Goal: Information Seeking & Learning: Find specific fact

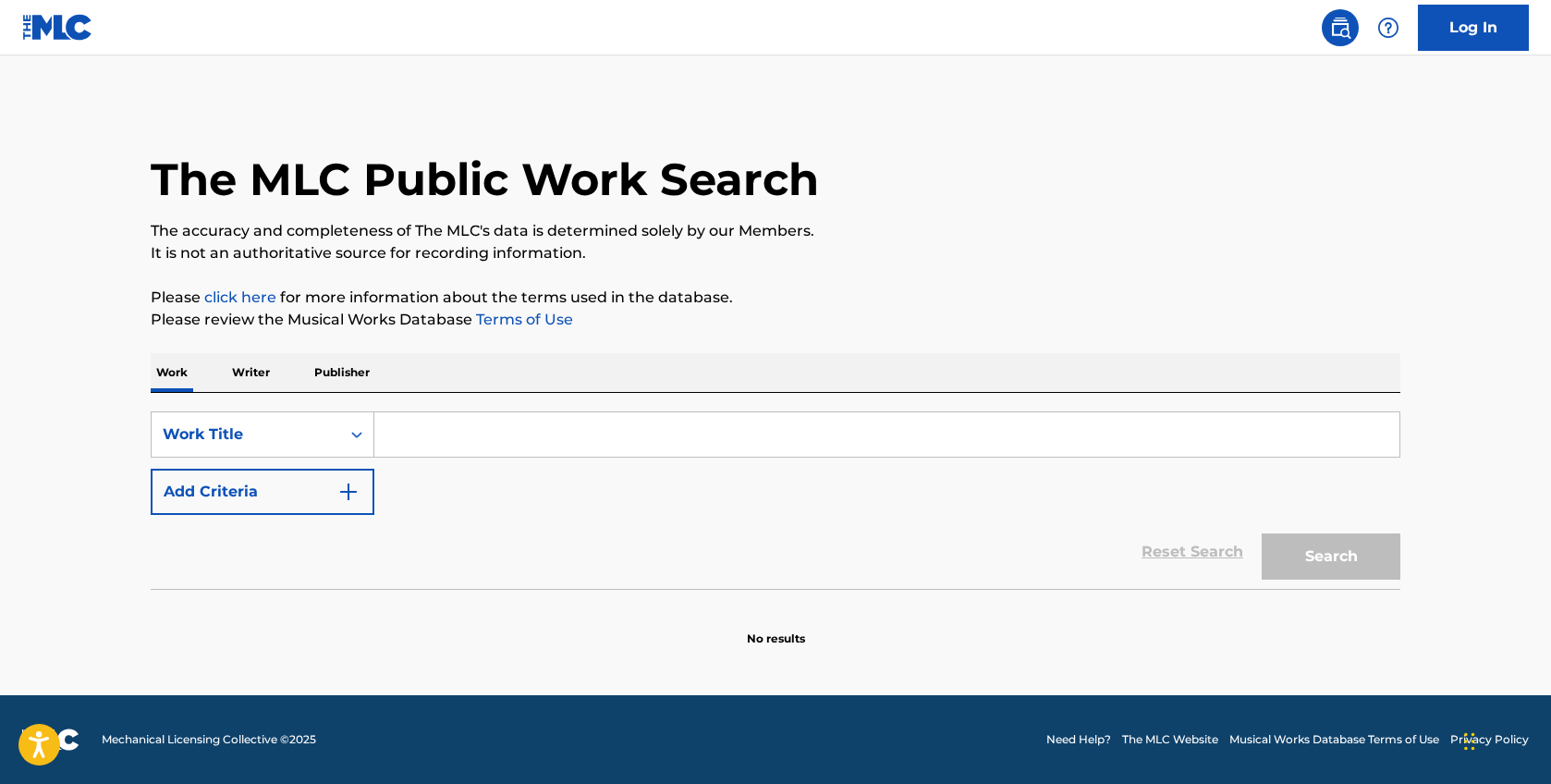
click at [540, 417] on input "Search Form" at bounding box center [887, 434] width 1025 height 44
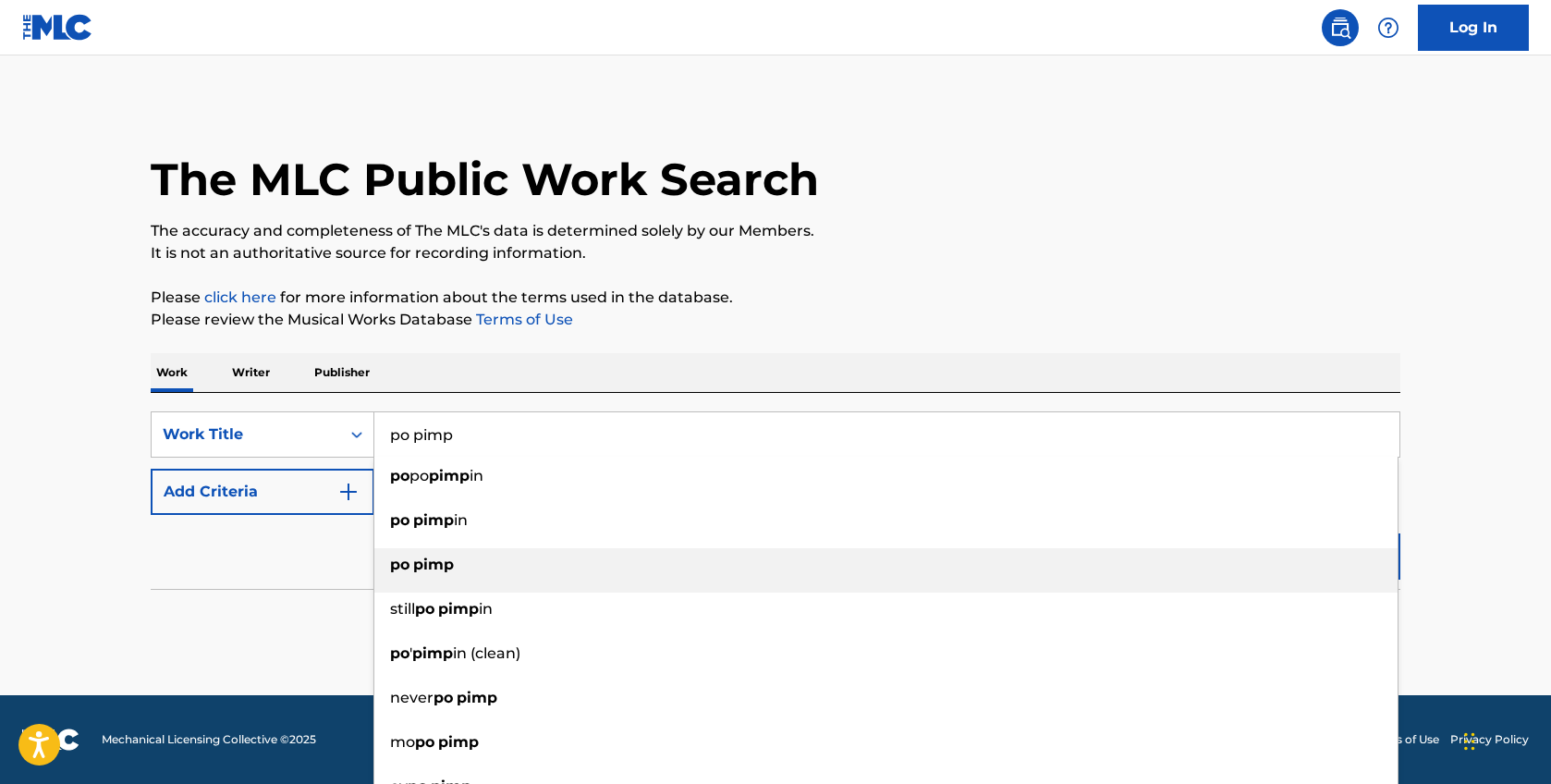
type input "po pimp"
click at [385, 567] on div "po pimp" at bounding box center [886, 564] width 1023 height 34
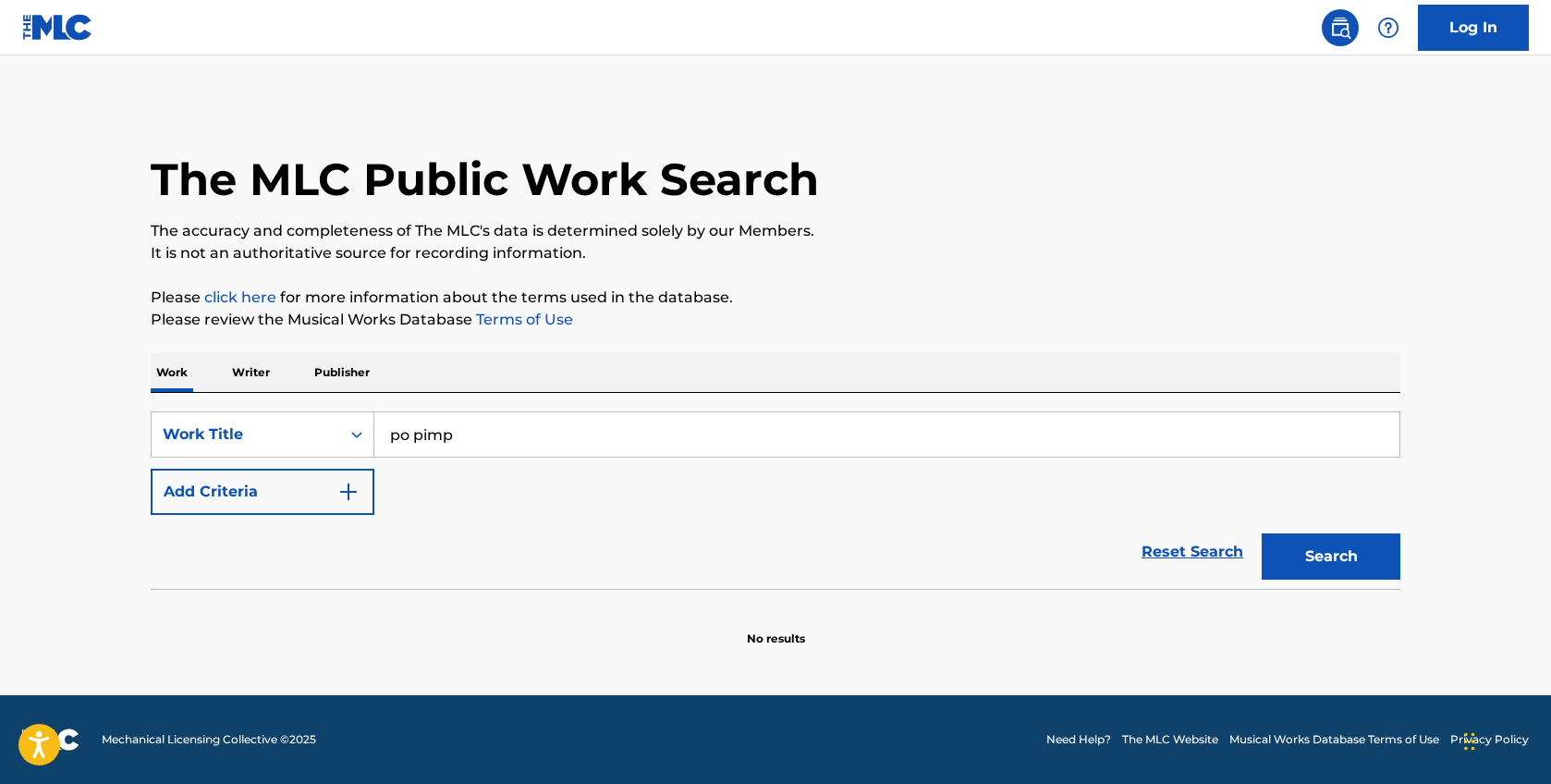
click at [360, 500] on button "Add Criteria" at bounding box center [262, 492] width 224 height 46
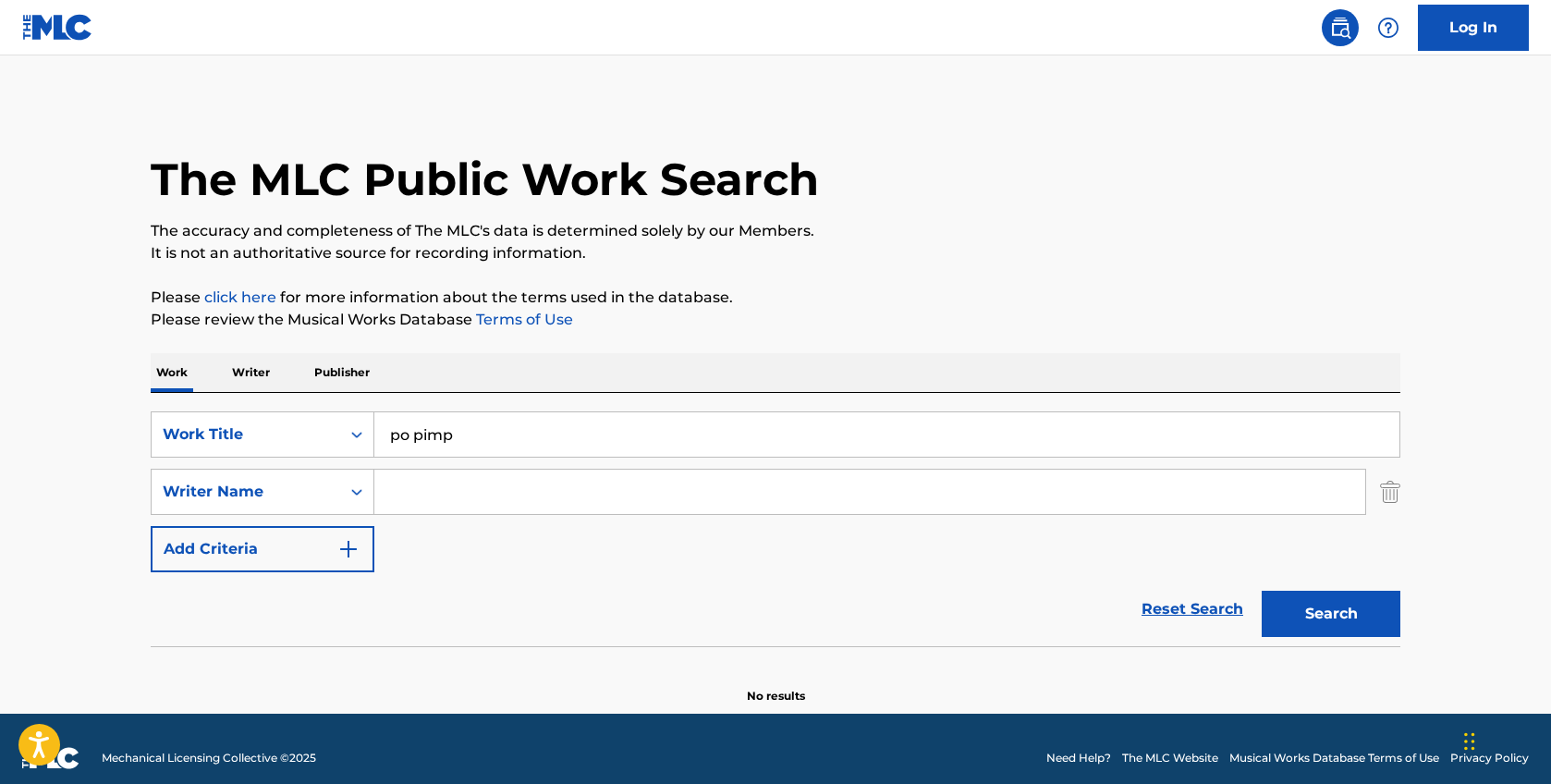
click at [452, 499] on input "Search Form" at bounding box center [870, 492] width 991 height 44
type input "round"
click at [1262, 591] on button "Search" at bounding box center [1331, 614] width 138 height 46
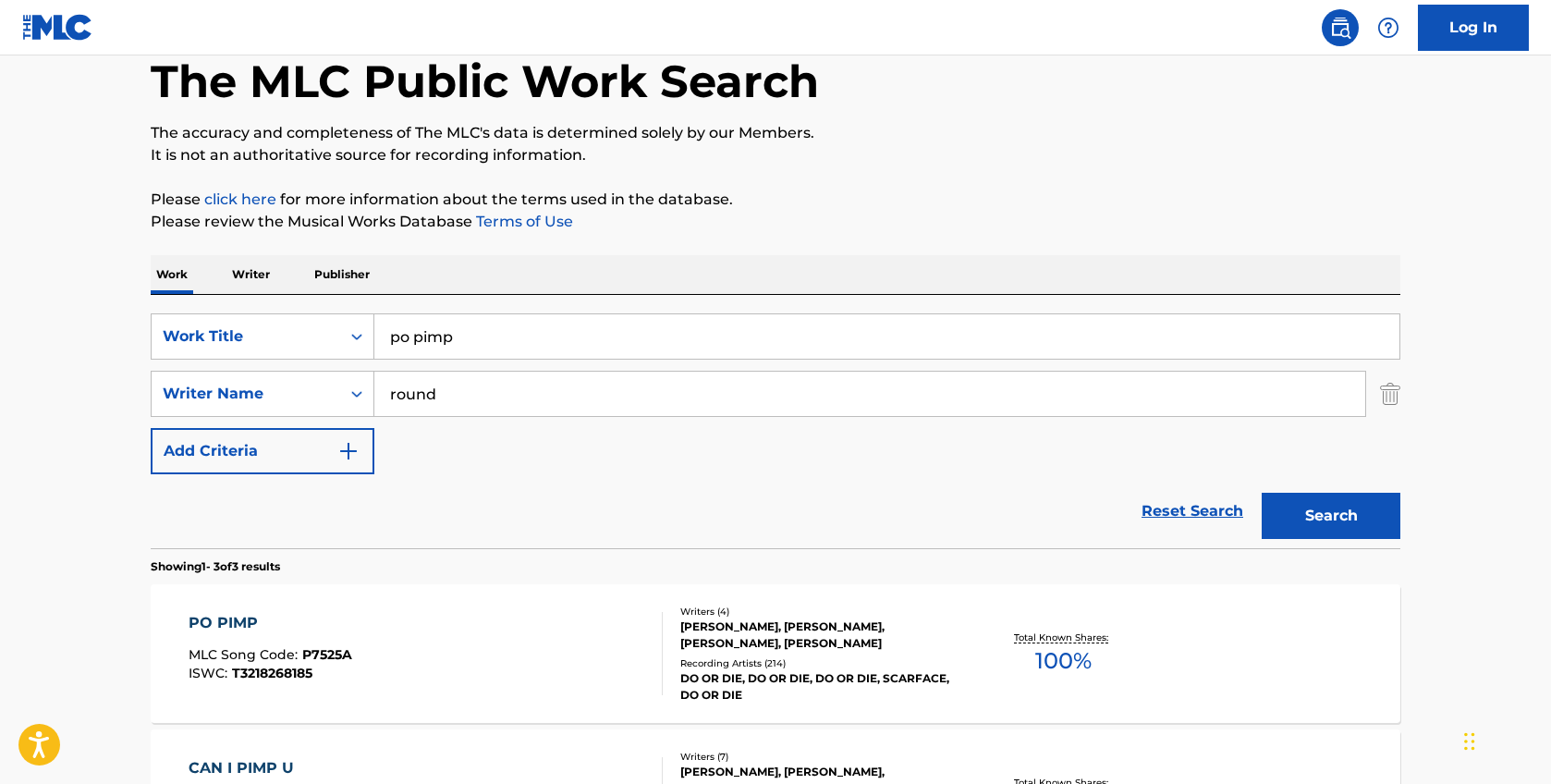
scroll to position [130, 0]
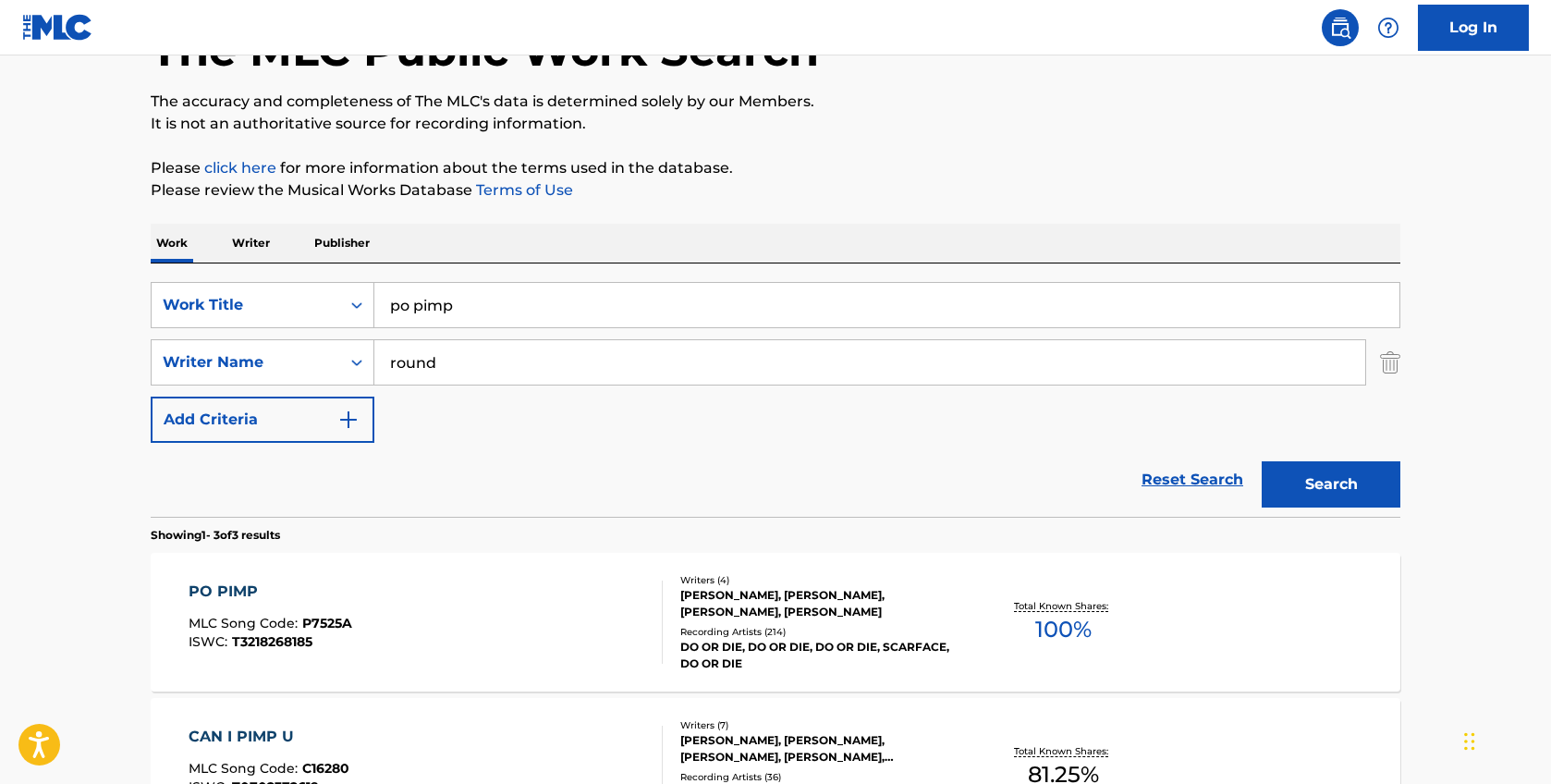
click at [767, 604] on div "[PERSON_NAME], [PERSON_NAME], [PERSON_NAME], [PERSON_NAME]" at bounding box center [820, 603] width 280 height 34
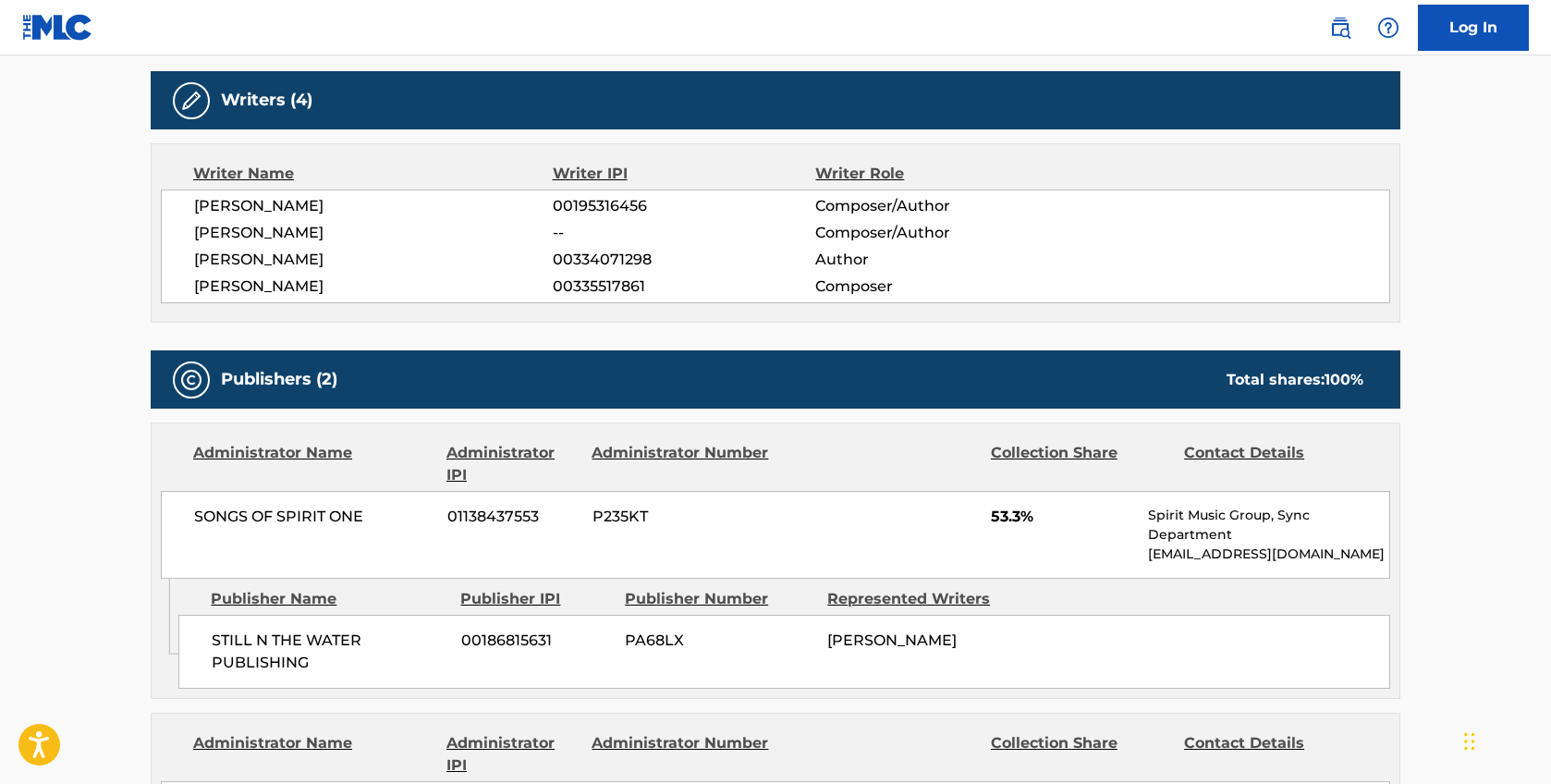
scroll to position [475, 0]
